Goal: Task Accomplishment & Management: Manage account settings

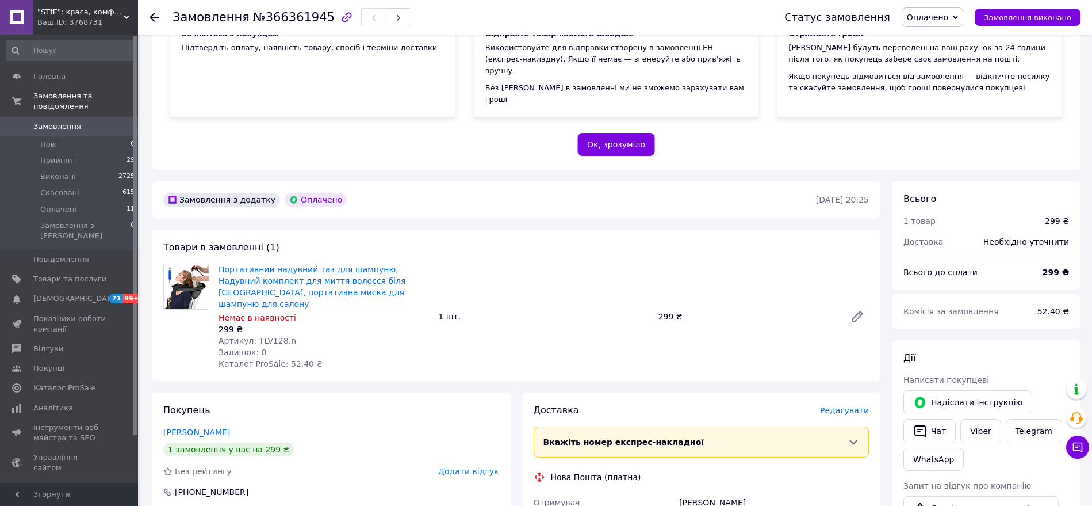
scroll to position [216, 0]
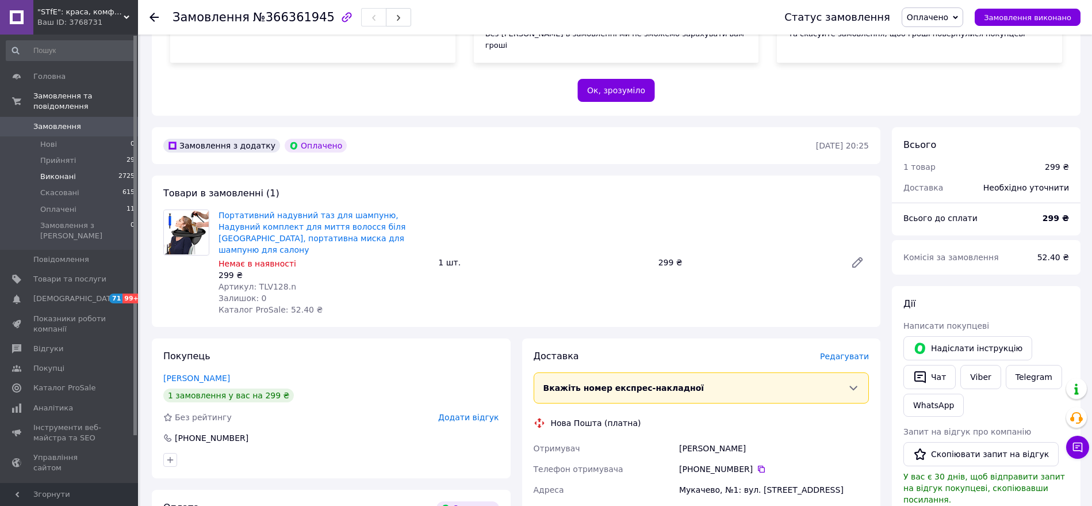
click at [64, 171] on span "Виконані" at bounding box center [58, 176] width 36 height 10
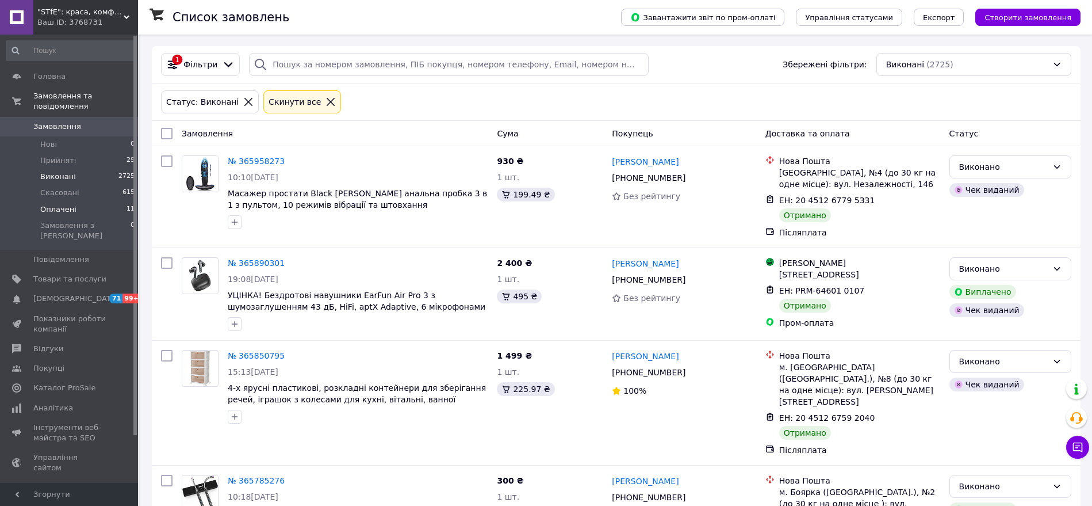
click at [74, 201] on li "Оплачені 11" at bounding box center [70, 209] width 141 height 16
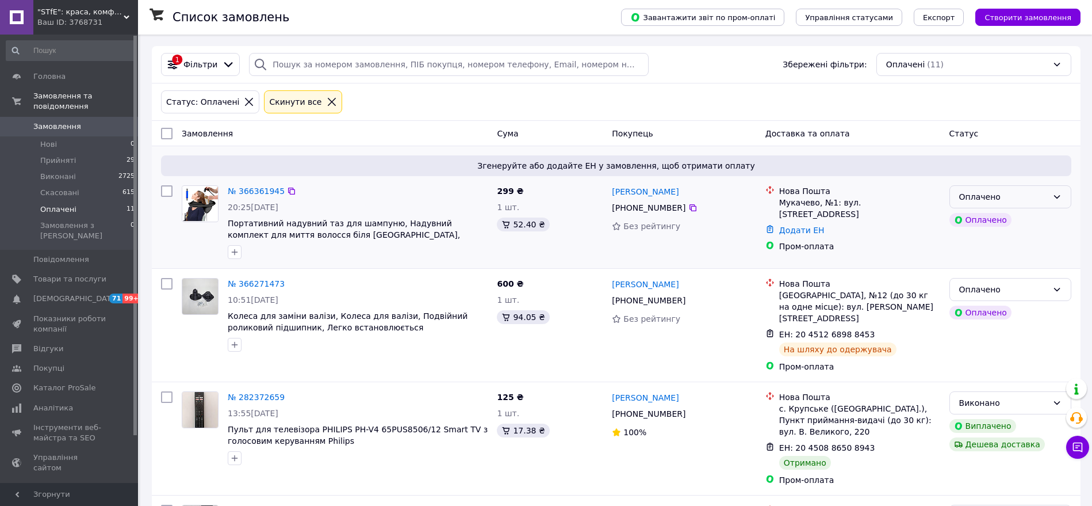
click at [1013, 200] on div "Оплачено" at bounding box center [1003, 196] width 89 height 13
click at [981, 226] on li "Прийнято" at bounding box center [1010, 222] width 121 height 21
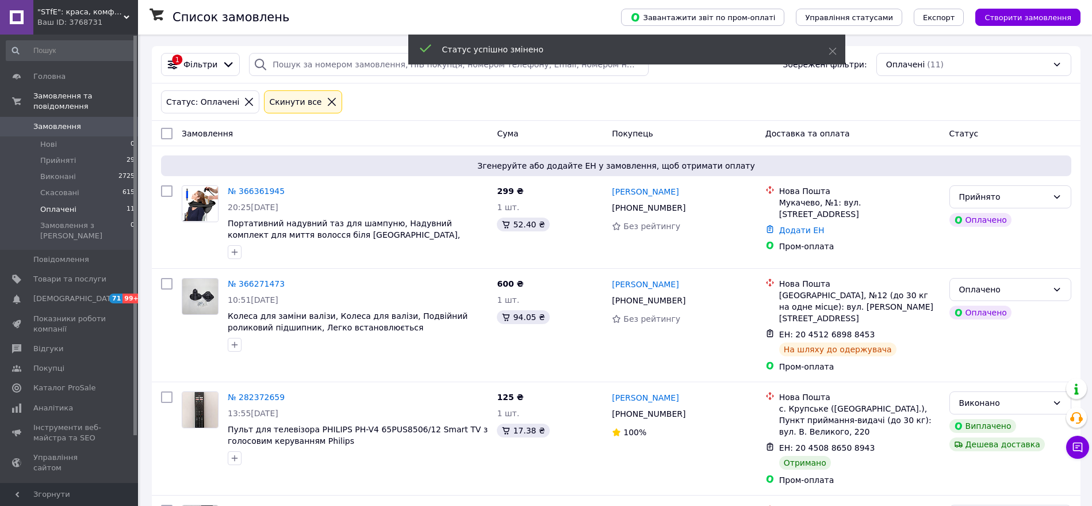
click at [1009, 290] on div "Оплачено" at bounding box center [1003, 289] width 89 height 13
click at [979, 313] on li "Прийнято" at bounding box center [1010, 314] width 121 height 21
click at [52, 403] on span "Аналітика" at bounding box center [53, 408] width 40 height 10
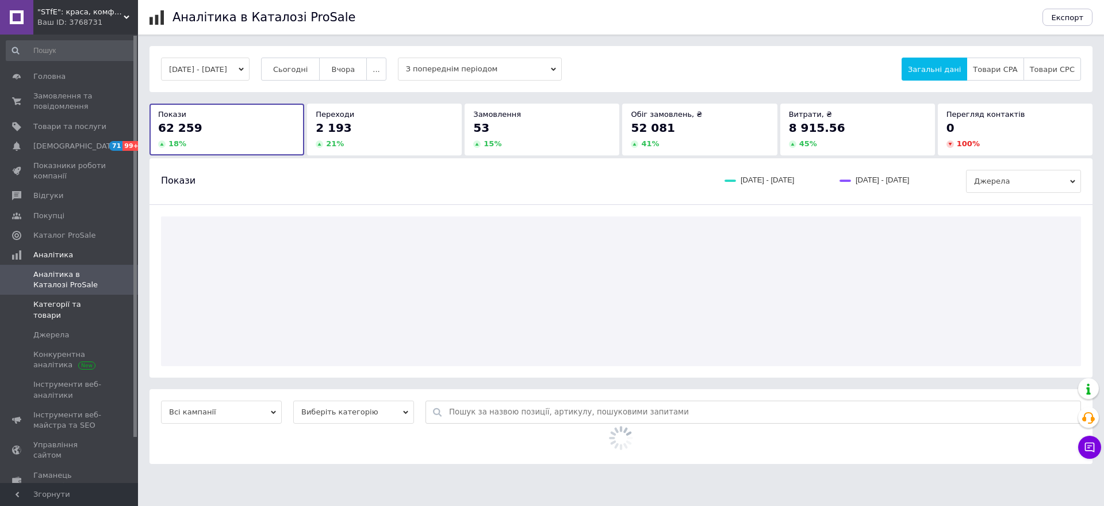
click at [74, 310] on link "Категорії та товари" at bounding box center [70, 309] width 141 height 30
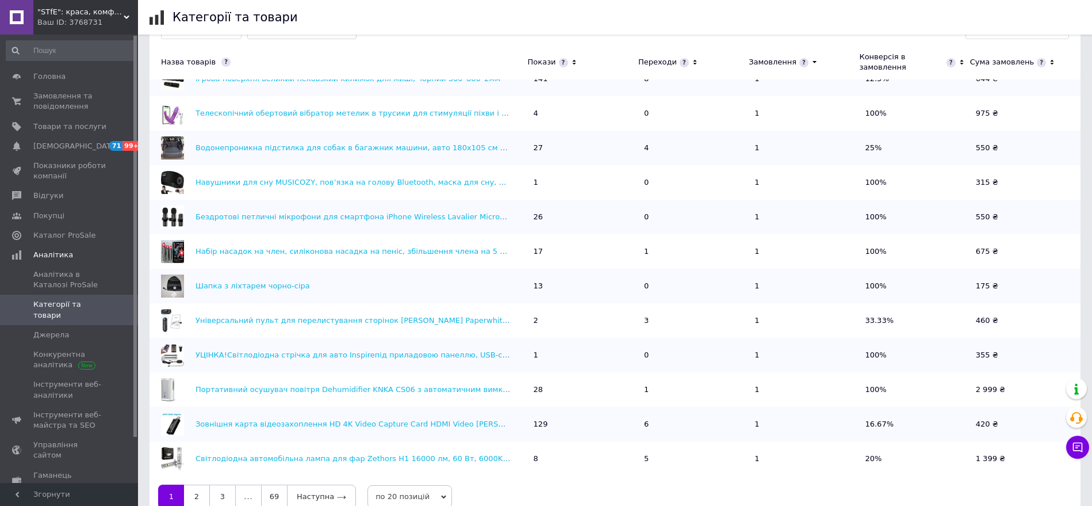
scroll to position [390, 0]
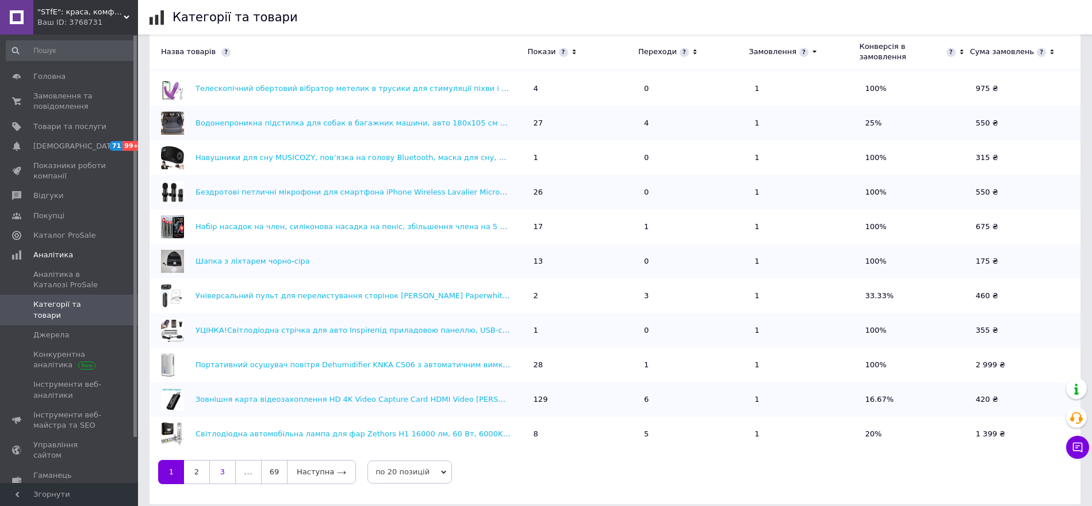
click at [227, 466] on link "3" at bounding box center [222, 472] width 26 height 24
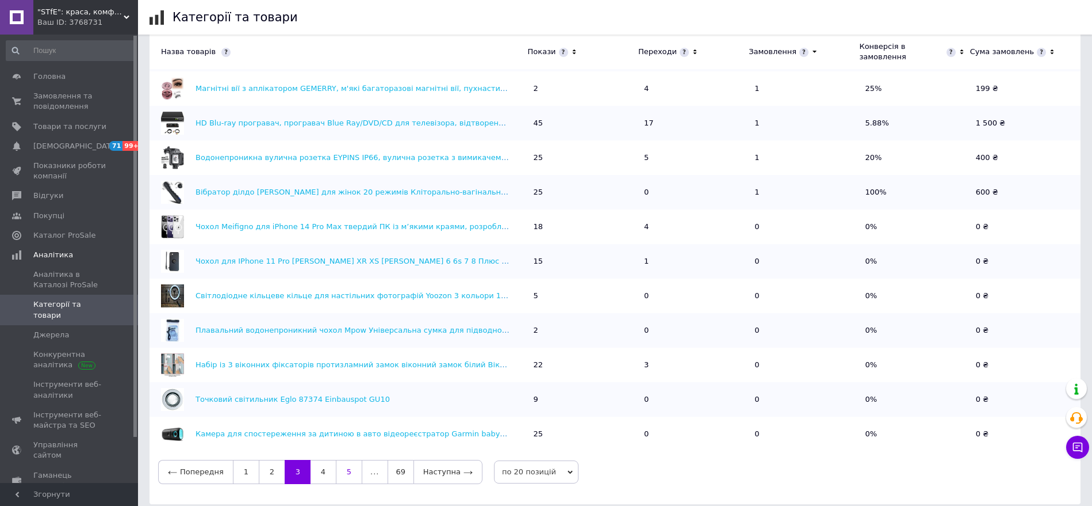
click at [342, 467] on link "5" at bounding box center [349, 472] width 26 height 24
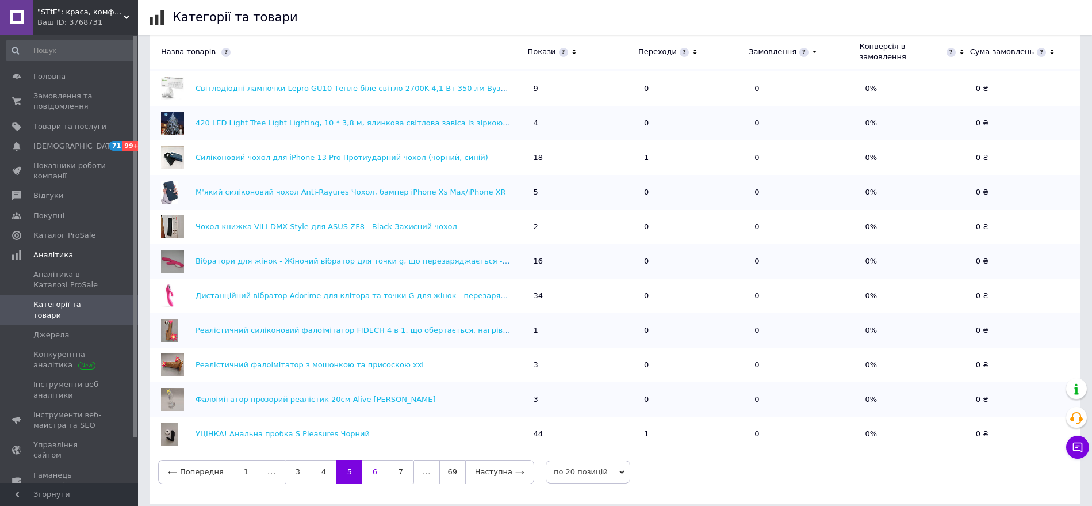
click at [362, 468] on link "6" at bounding box center [374, 472] width 25 height 24
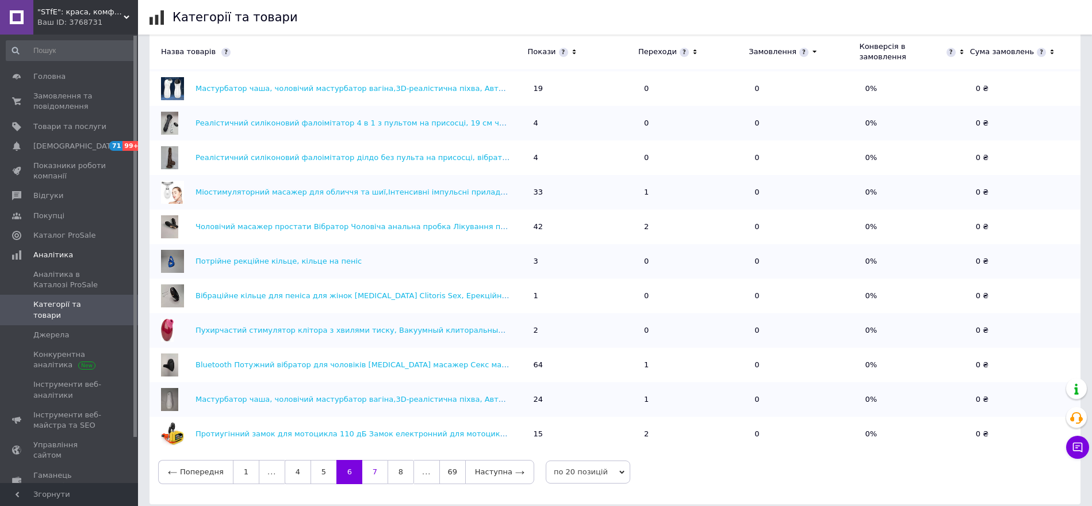
click at [372, 461] on link "7" at bounding box center [374, 472] width 25 height 24
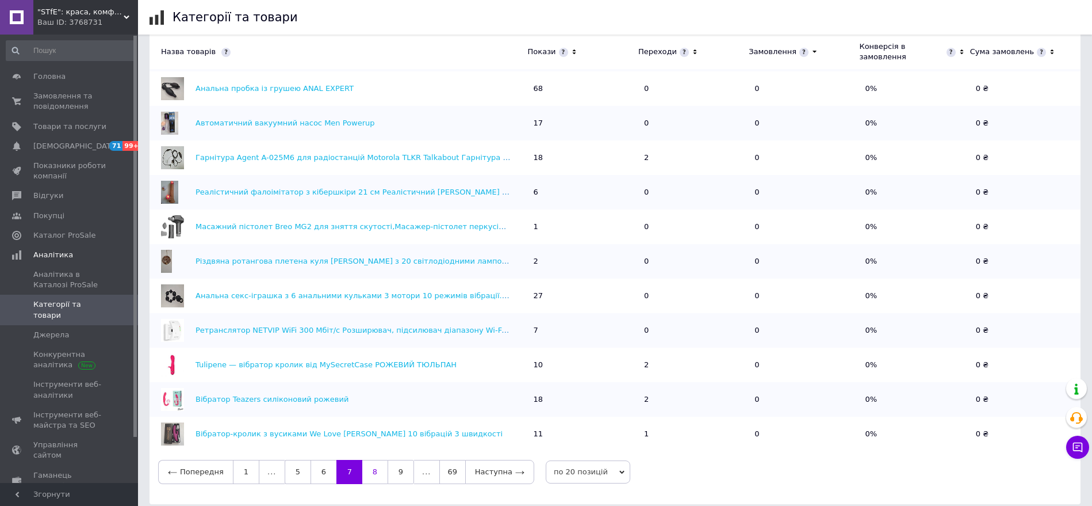
click at [374, 469] on link "8" at bounding box center [374, 472] width 25 height 24
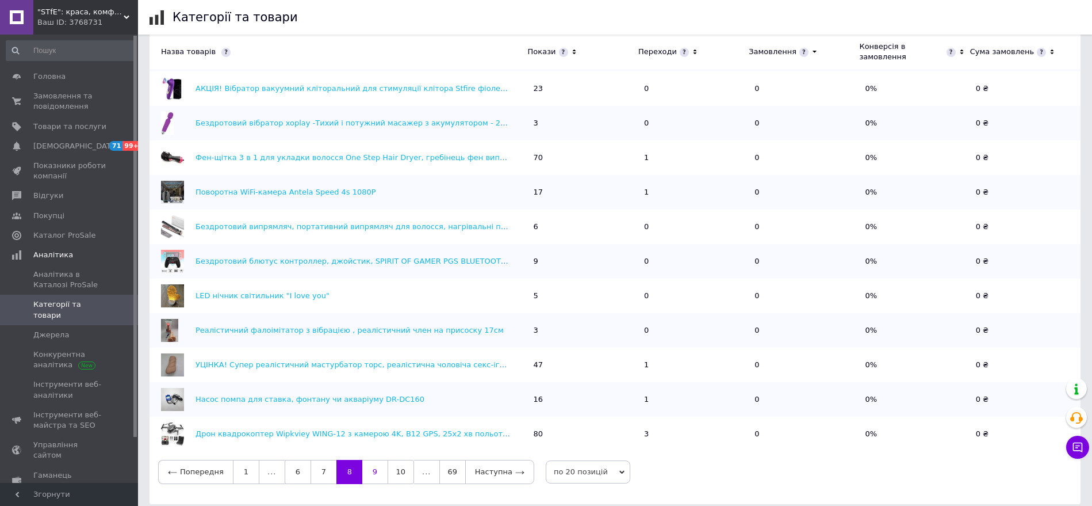
click at [367, 465] on link "9" at bounding box center [374, 472] width 25 height 24
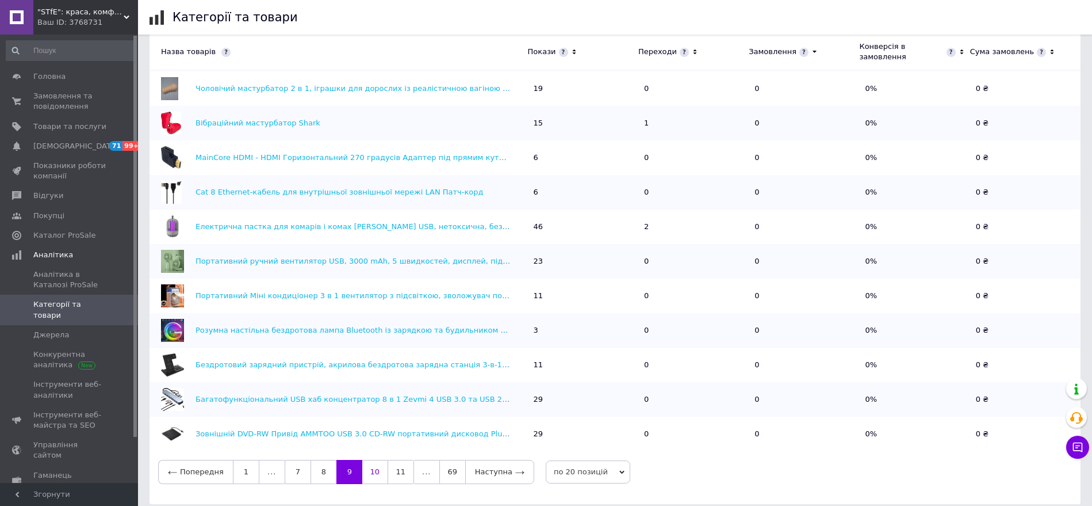
click at [373, 466] on link "10" at bounding box center [374, 472] width 25 height 24
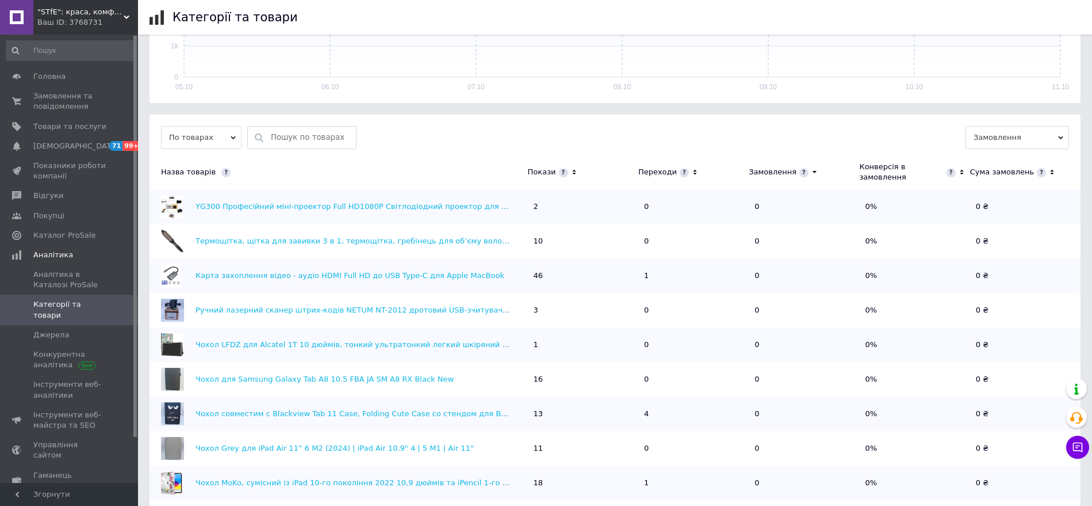
scroll to position [246, 0]
